Goal: Check status: Check status

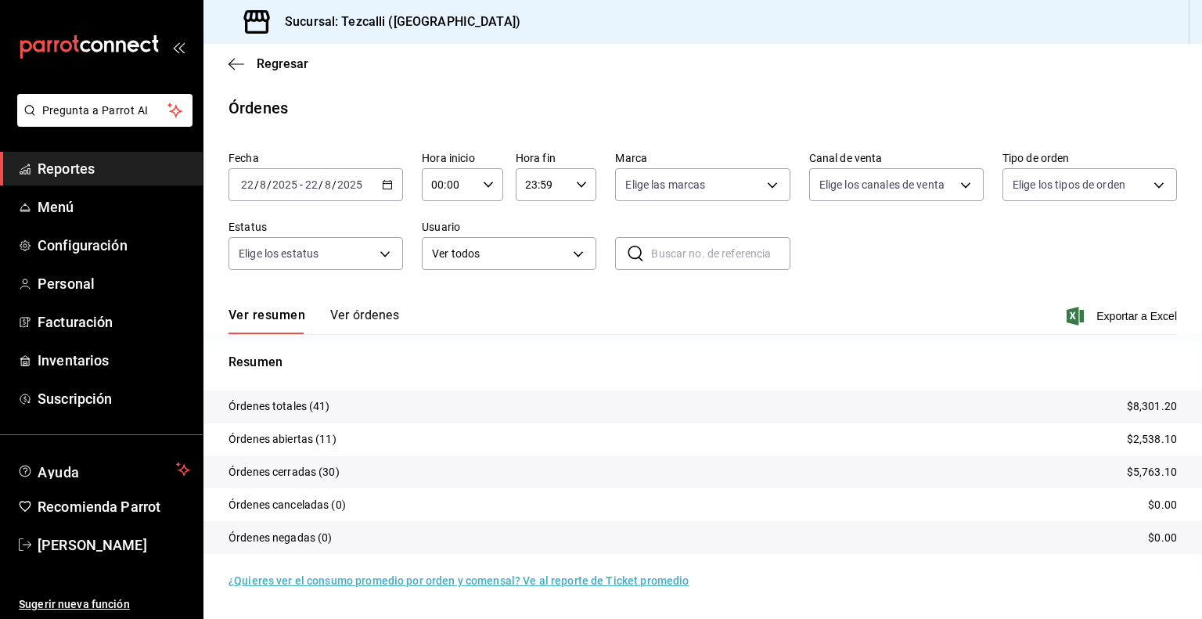
click at [285, 183] on input "2025" at bounding box center [285, 184] width 27 height 13
click at [357, 322] on button "Ver órdenes" at bounding box center [364, 321] width 69 height 27
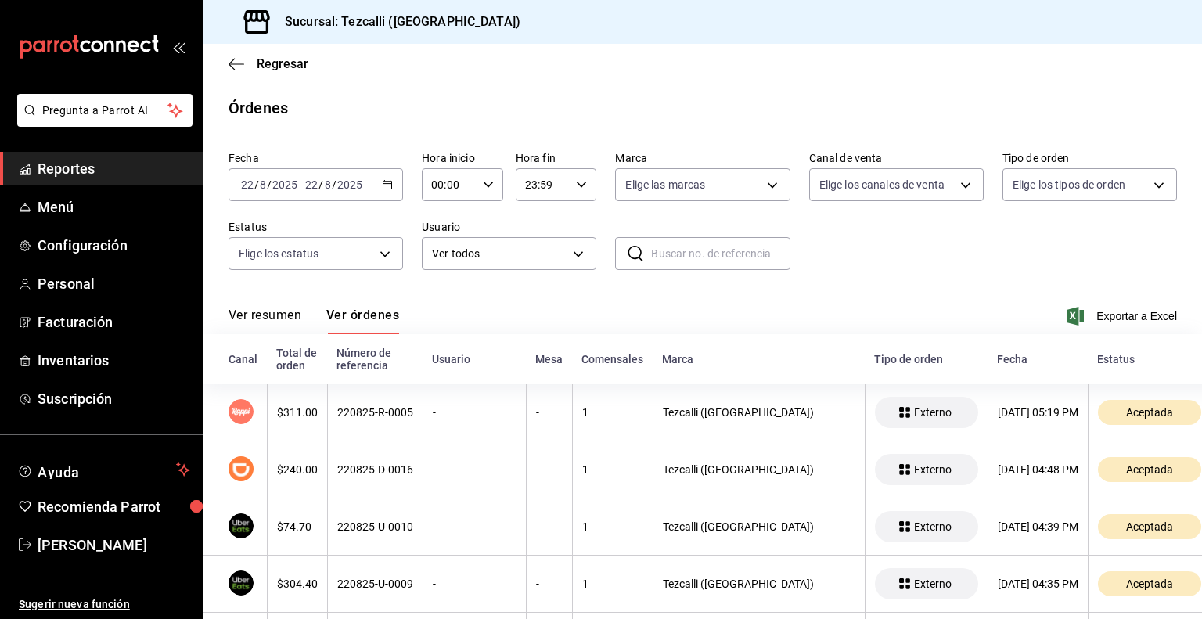
scroll to position [78, 0]
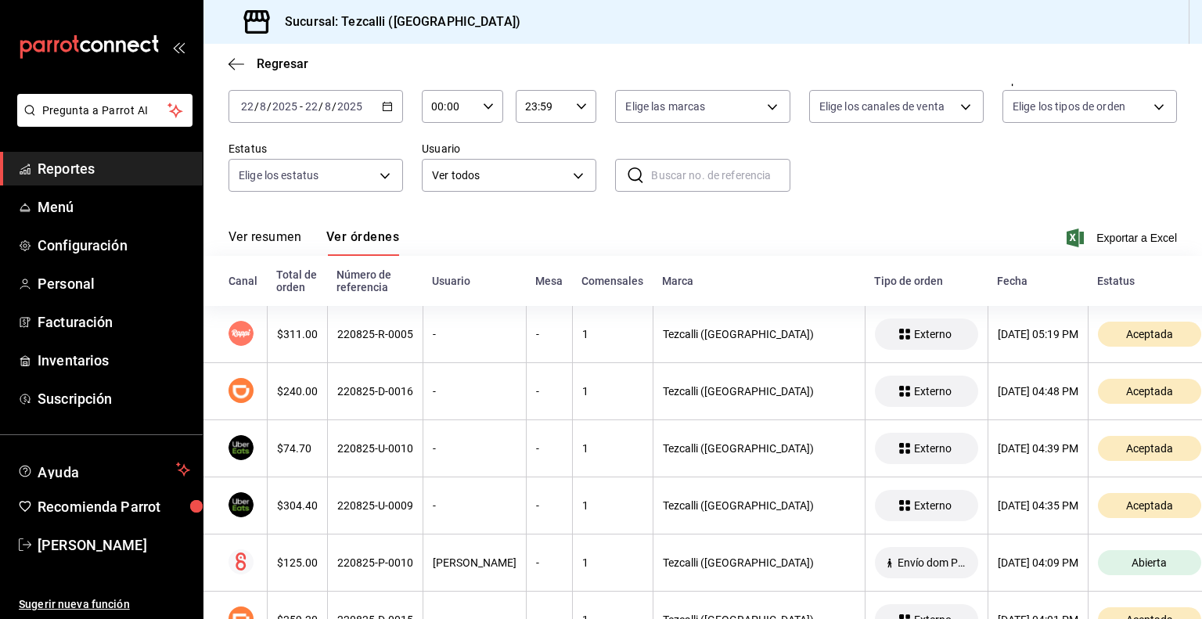
click at [258, 236] on button "Ver resumen" at bounding box center [265, 242] width 73 height 27
